Goal: Find specific page/section: Find specific page/section

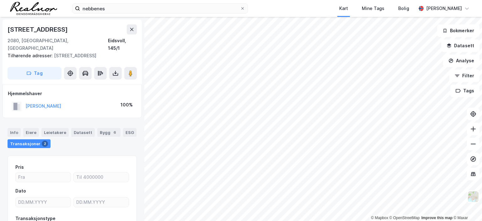
scroll to position [1, 0]
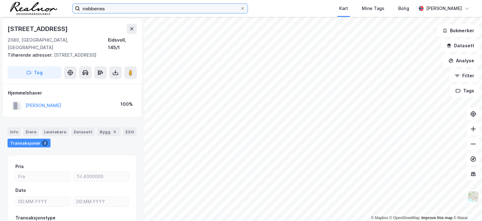
click at [108, 8] on input "nebbenes" at bounding box center [160, 8] width 160 height 9
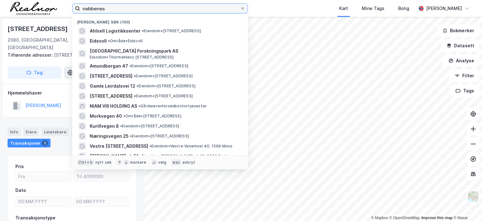
drag, startPoint x: 108, startPoint y: 8, endPoint x: 43, endPoint y: 7, distance: 64.9
click at [43, 7] on div "nebbenes Nylige søk (100) Ahlsell Logistikksenter • Eiendom • [STREET_ADDRESS] …" at bounding box center [241, 8] width 482 height 17
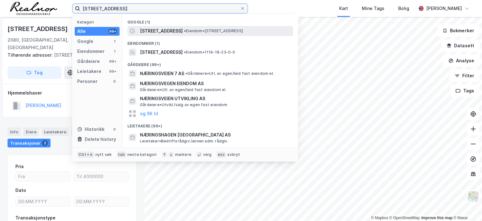
type input "[STREET_ADDRESS]"
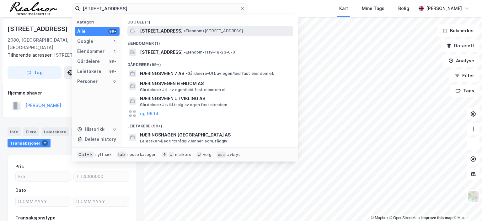
click at [184, 31] on span "• Eiendom • [STREET_ADDRESS]" at bounding box center [213, 31] width 59 height 5
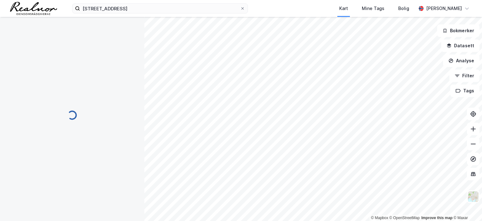
scroll to position [1, 0]
